Goal: Submit feedback/report problem

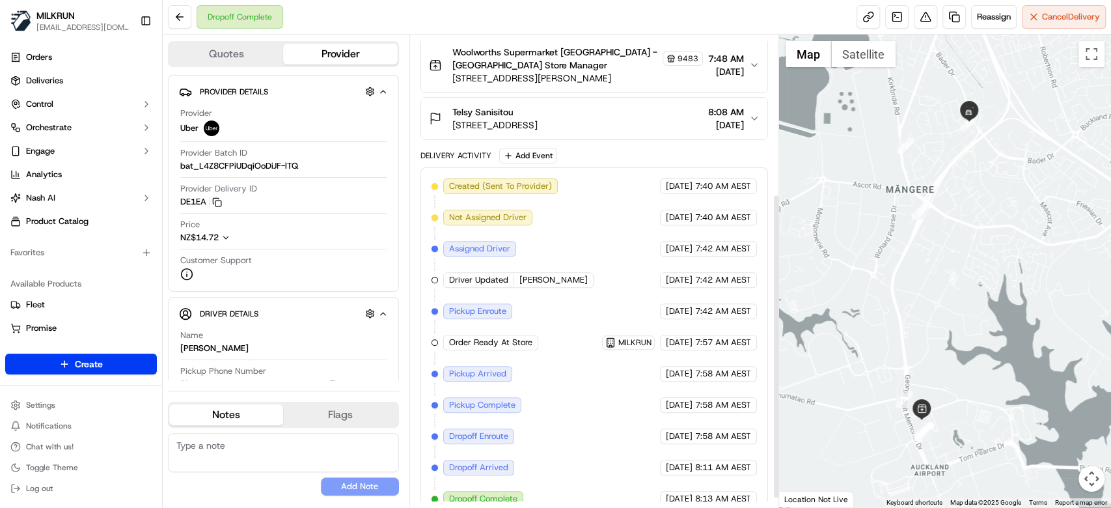
scroll to position [258, 0]
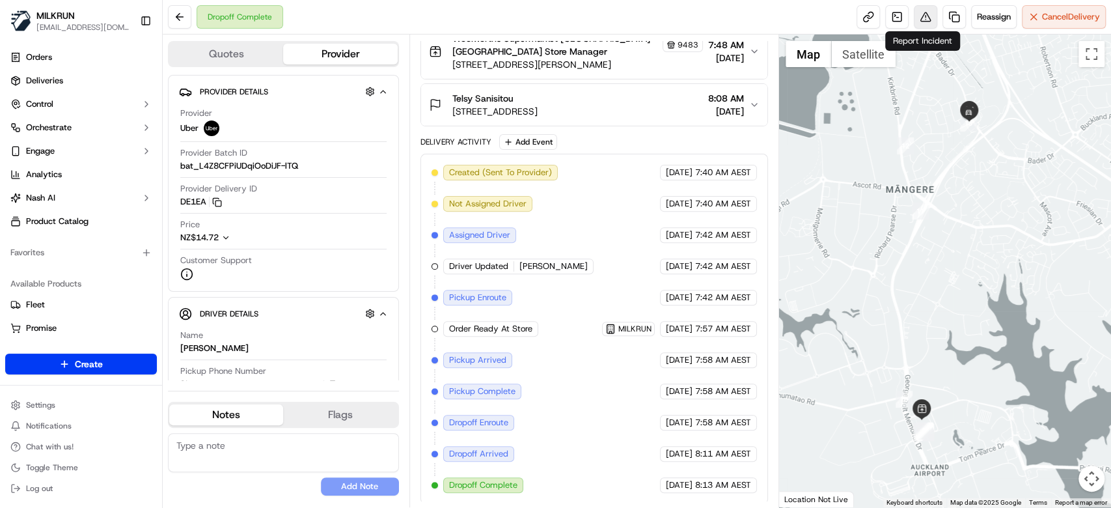
click at [926, 22] on button at bounding box center [925, 16] width 23 height 23
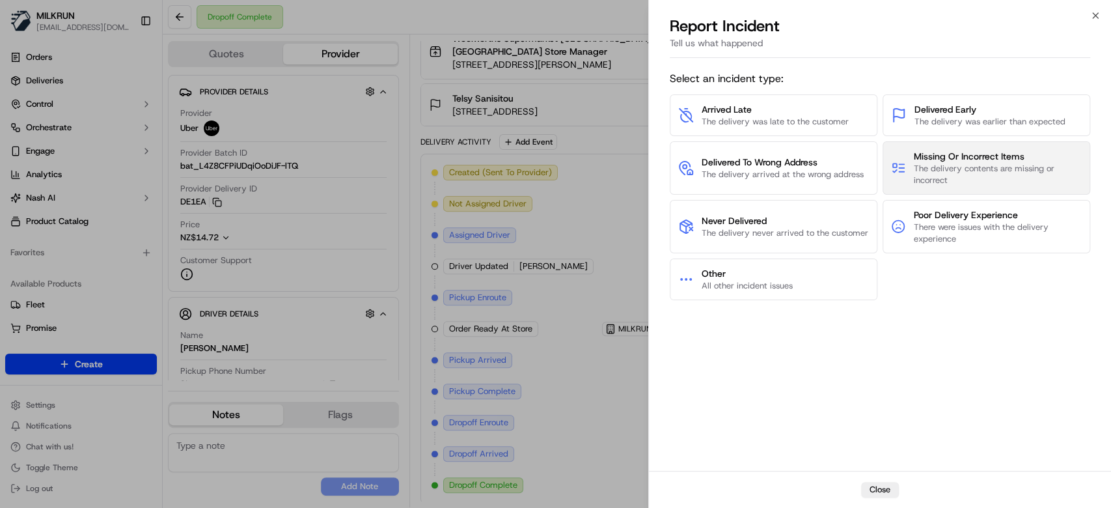
click at [1002, 173] on span "The delivery contents are missing or incorrect" at bounding box center [998, 174] width 168 height 23
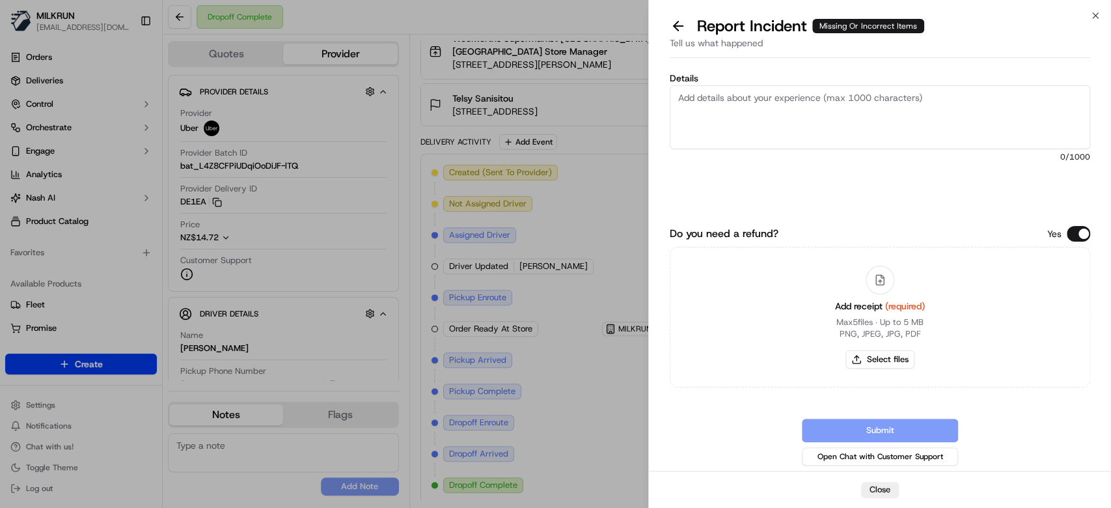
click at [932, 131] on textarea "Details" at bounding box center [880, 117] width 421 height 64
click at [822, 106] on textarea "Hi team, the cx reported" at bounding box center [880, 117] width 421 height 64
type textarea "Hi team, the cx reported that there were missing items from her order."
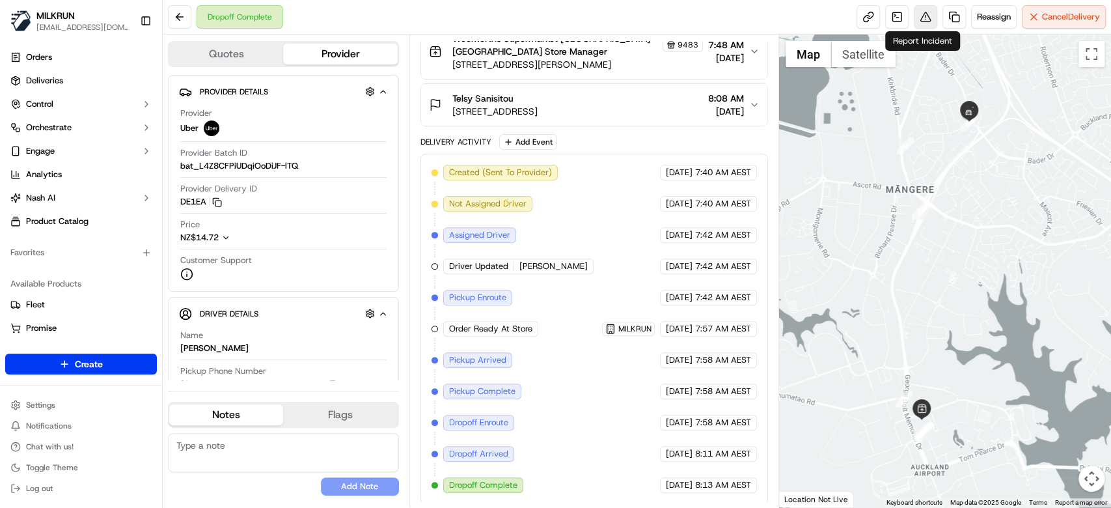
click at [932, 18] on button at bounding box center [925, 16] width 23 height 23
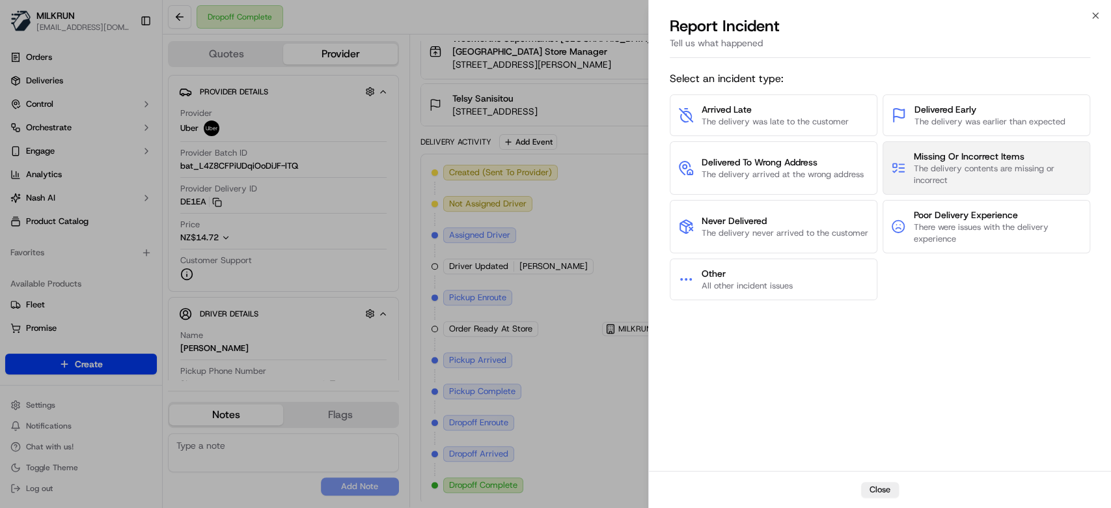
click at [978, 159] on span "Missing Or Incorrect Items" at bounding box center [998, 156] width 168 height 13
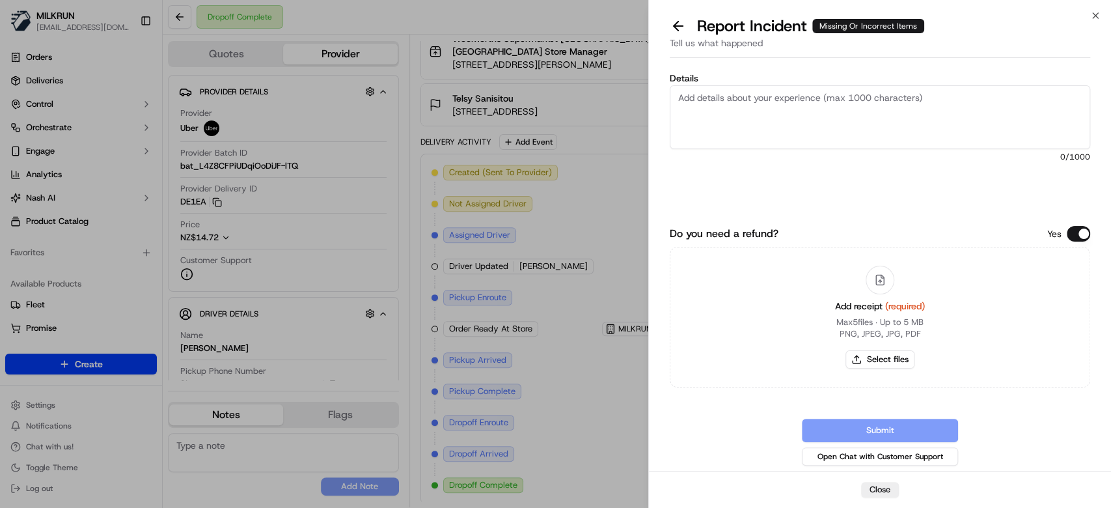
click at [865, 113] on textarea "Details" at bounding box center [880, 117] width 421 height 64
type textarea "T"
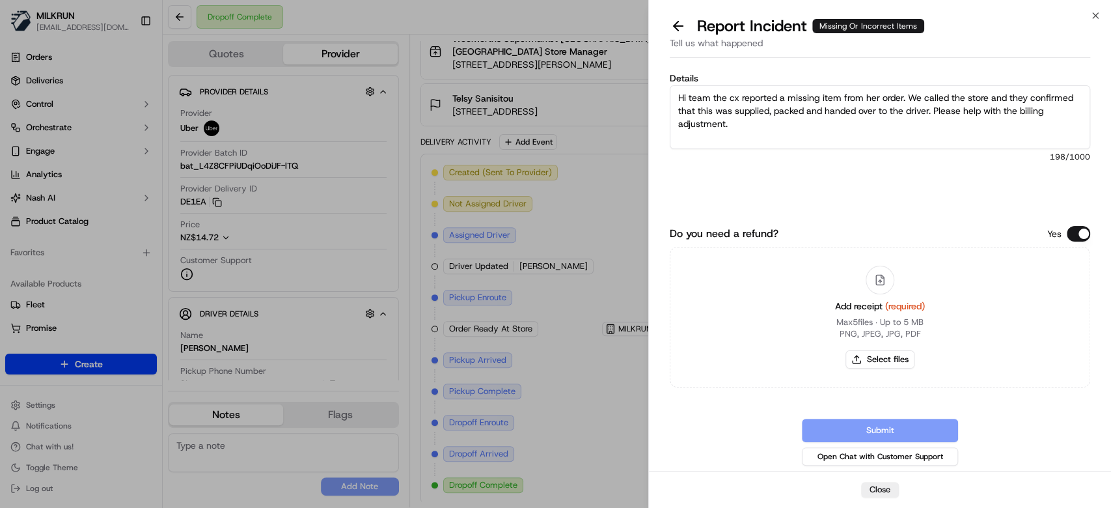
scroll to position [7, 0]
paste textarea "Maggi 2 Minute Instant Noodles Chicken Multi Pack 360g"
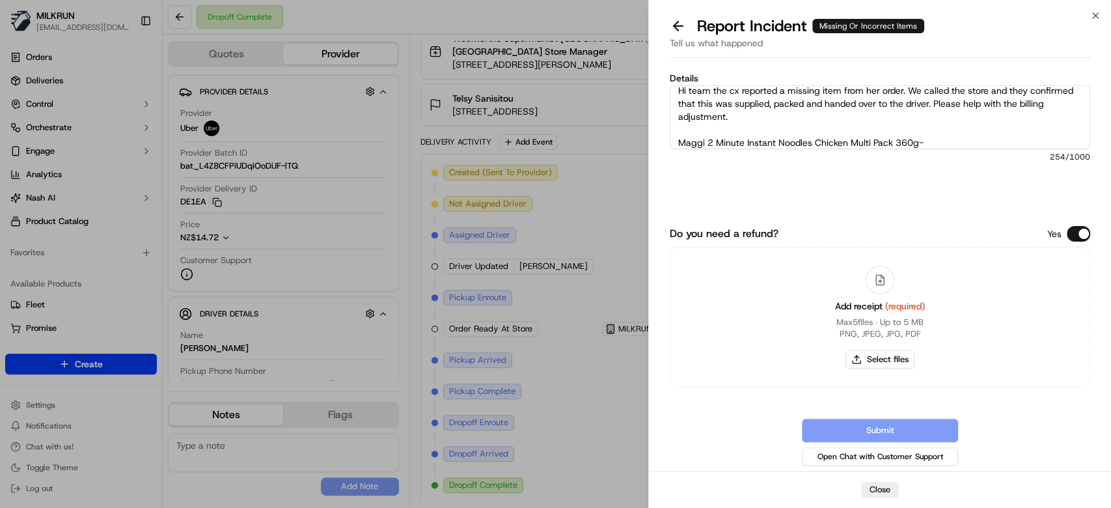
paste textarea "$5.00"
type textarea "Hi team the cx reported a missing item from her order. We called the store and …"
click at [890, 358] on button "Select files" at bounding box center [880, 359] width 69 height 18
type input "C:\fakepath\Telsy S.pdf"
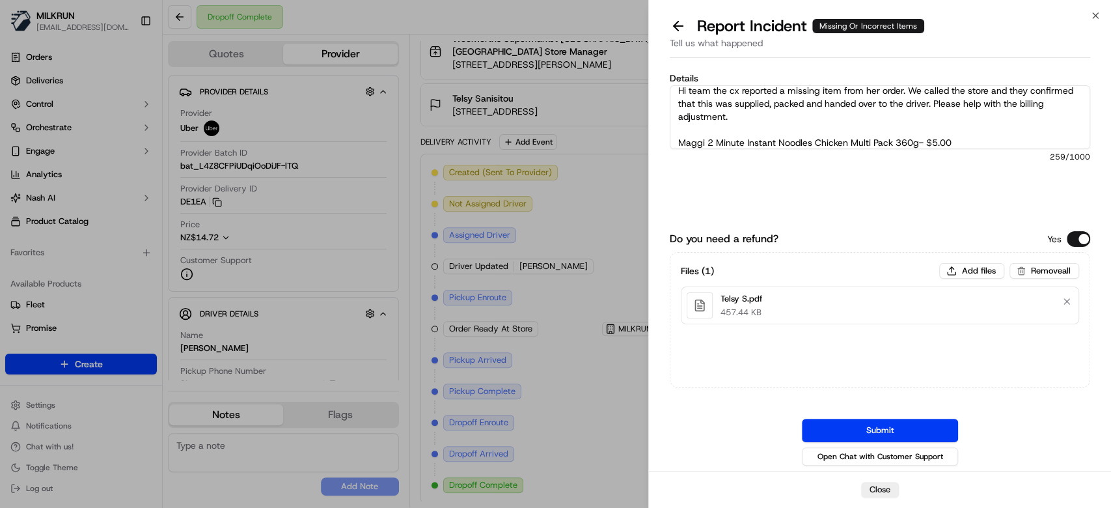
click at [885, 422] on button "Submit" at bounding box center [880, 430] width 156 height 23
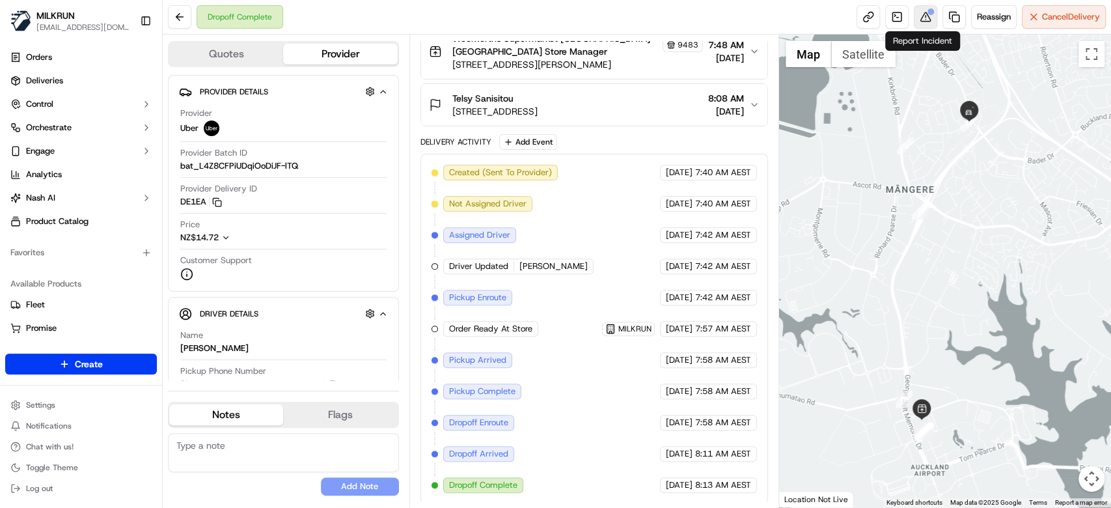
click at [926, 20] on button at bounding box center [925, 16] width 23 height 23
